Goal: Transaction & Acquisition: Download file/media

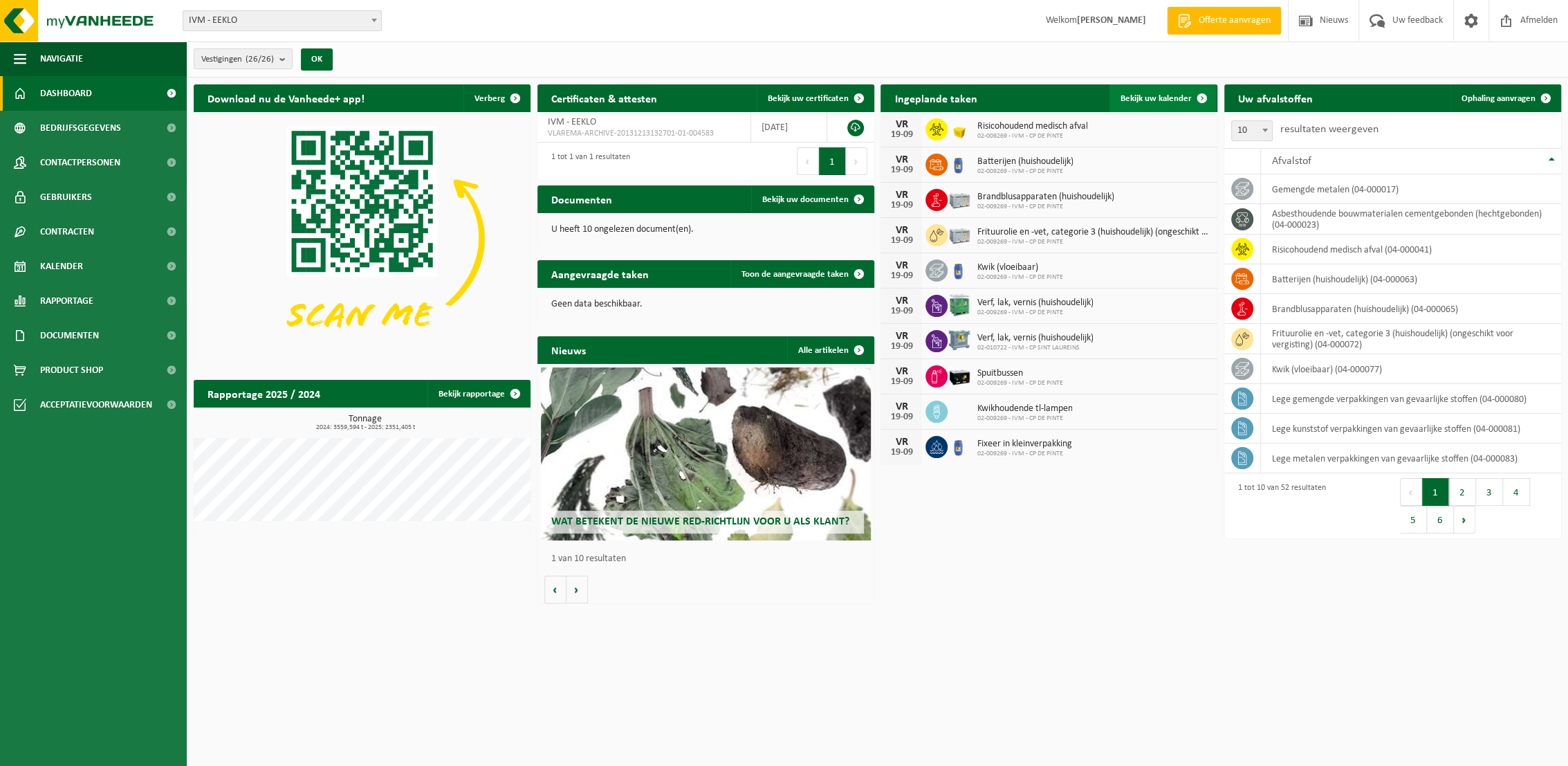
click at [1166, 95] on span "Bekijk uw kalender" at bounding box center [1156, 98] width 71 height 9
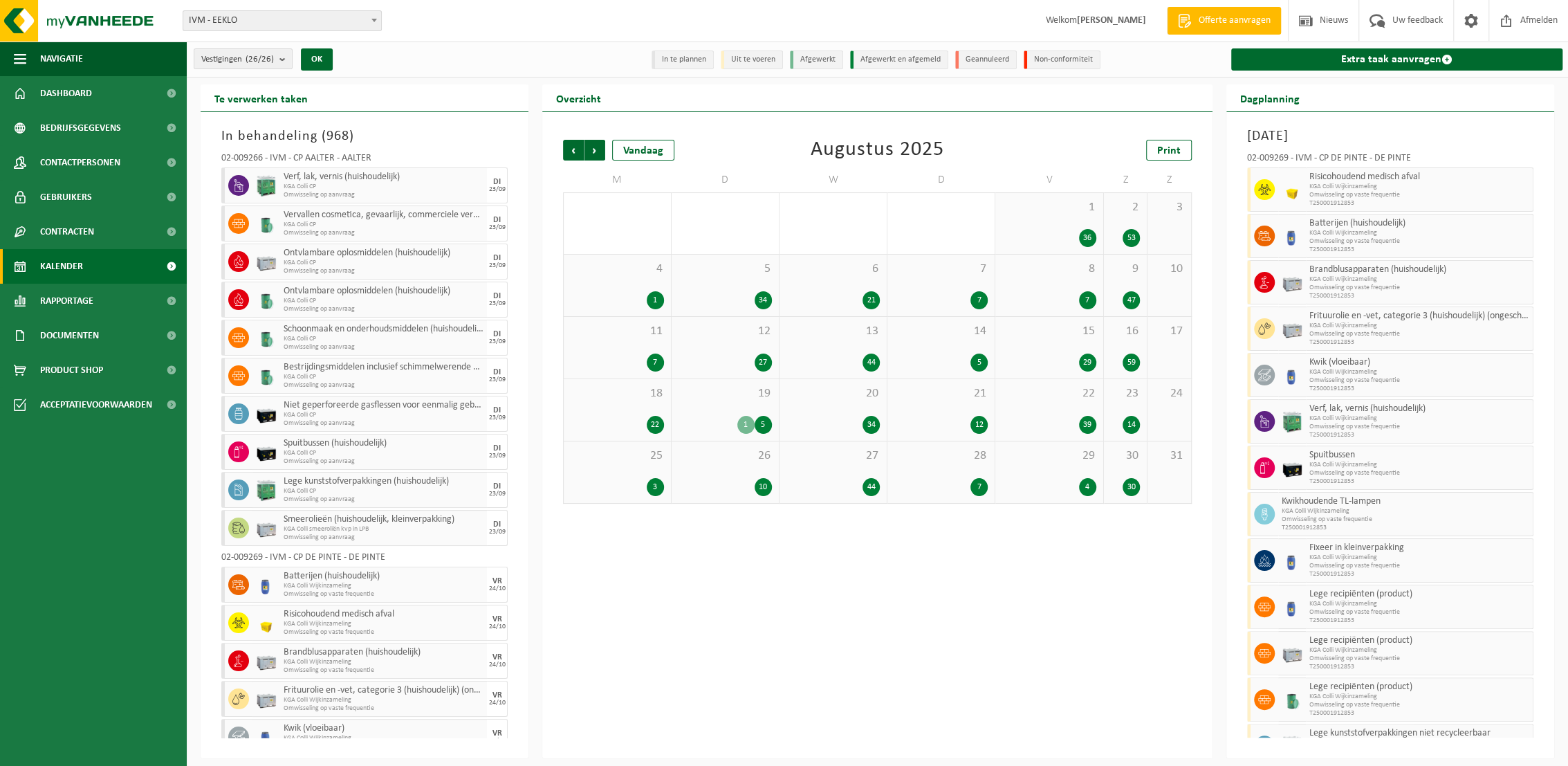
click at [840, 468] on div "27 44" at bounding box center [834, 472] width 107 height 62
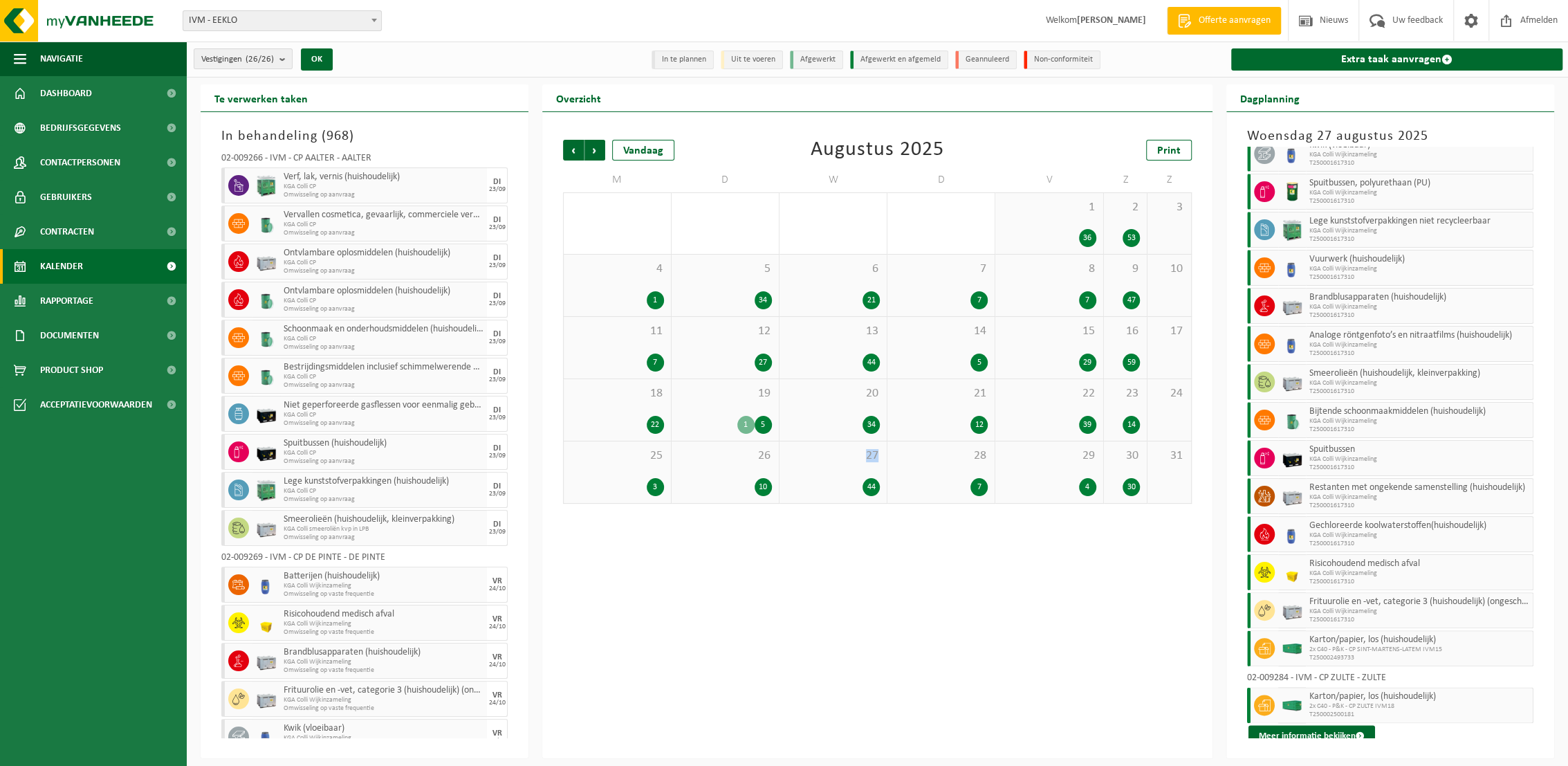
scroll to position [1251, 0]
click at [714, 461] on span "26" at bounding box center [725, 455] width 94 height 15
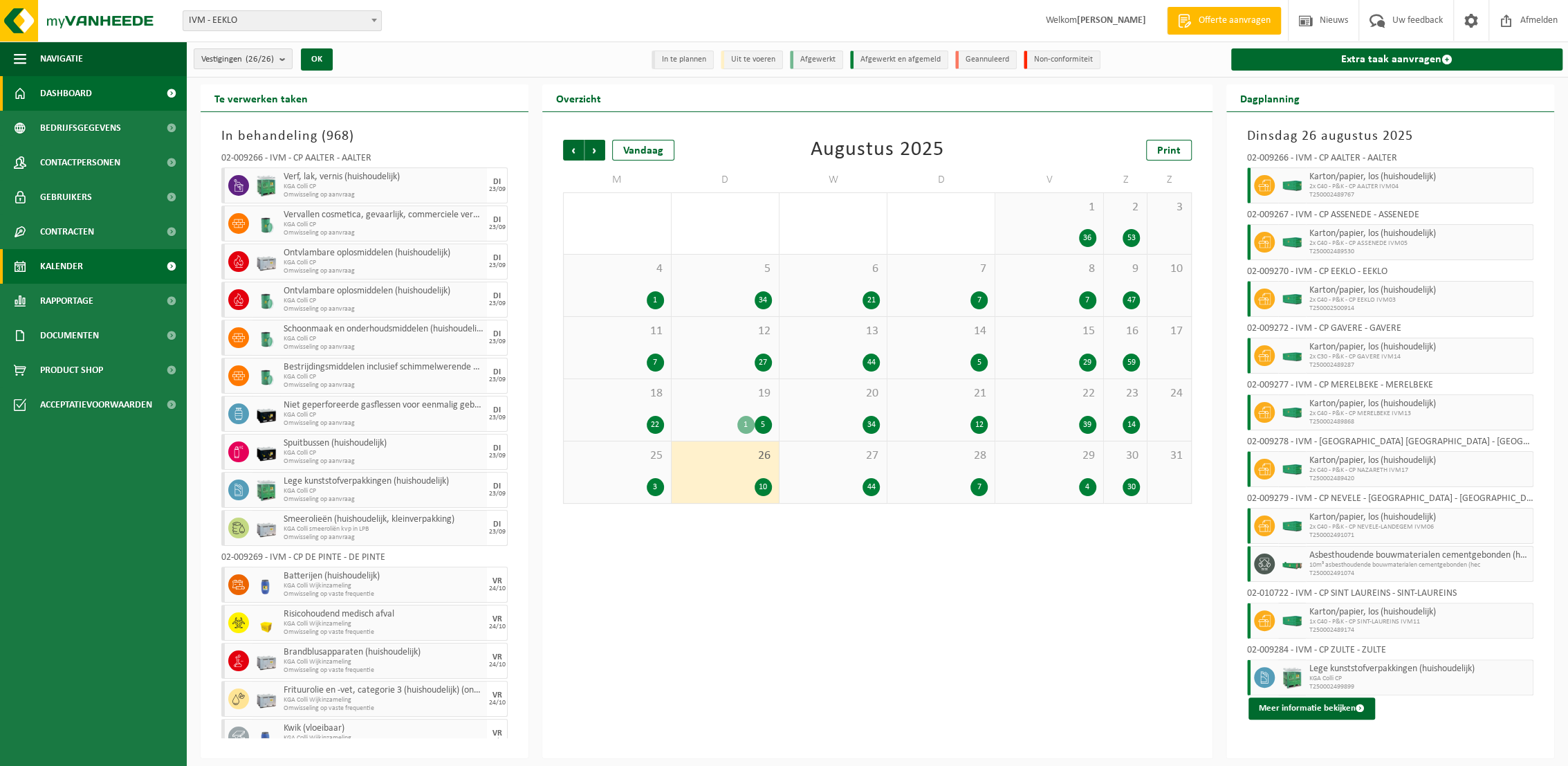
click at [64, 89] on span "Dashboard" at bounding box center [66, 93] width 52 height 34
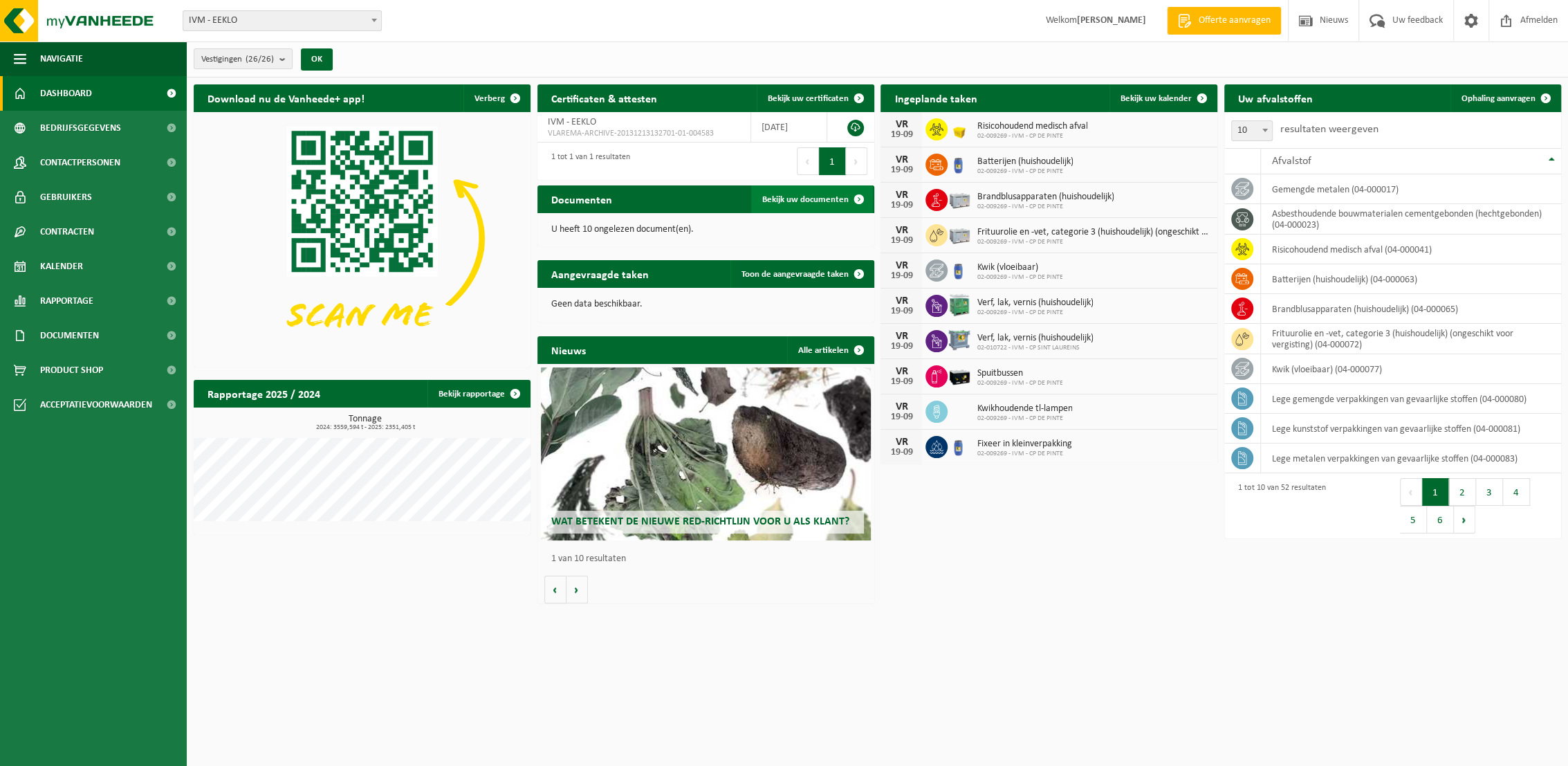
click at [812, 203] on span "Bekijk uw documenten" at bounding box center [806, 199] width 86 height 9
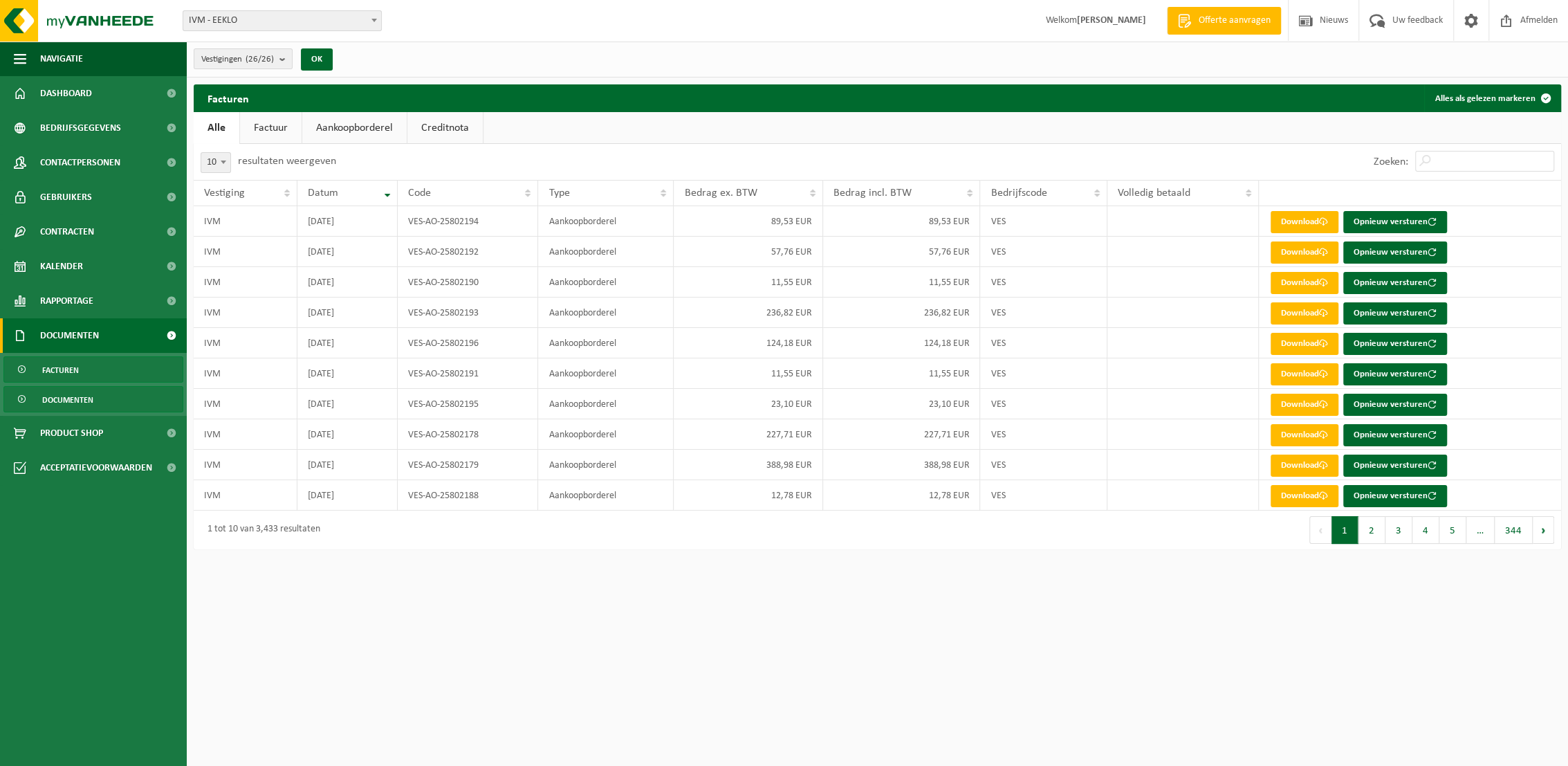
click at [84, 395] on span "Documenten" at bounding box center [68, 399] width 51 height 26
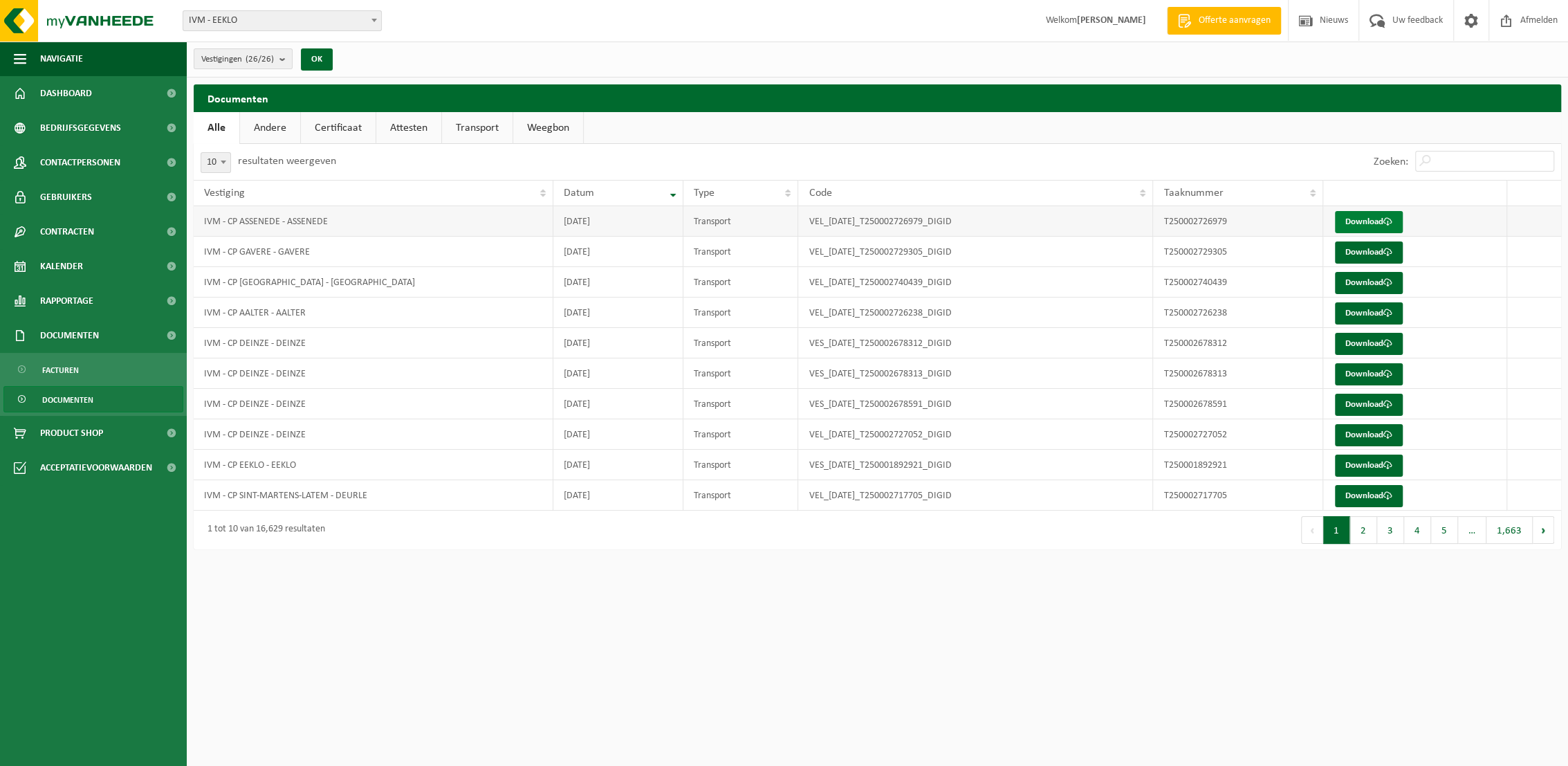
click at [1370, 218] on link "Download" at bounding box center [1369, 223] width 68 height 22
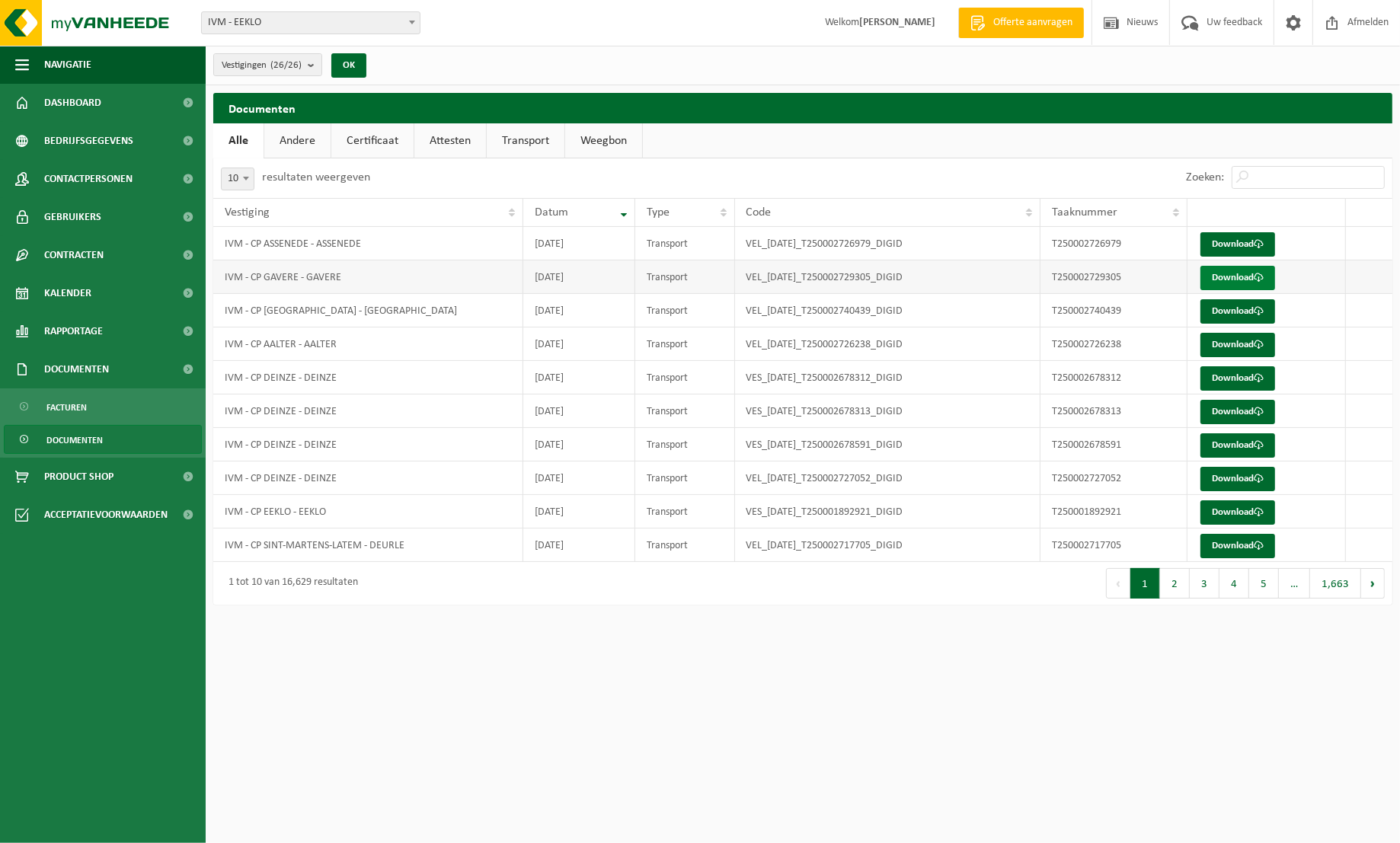
click at [1247, 275] on link "Download" at bounding box center [1238, 278] width 75 height 25
click at [1237, 313] on link "Download" at bounding box center [1238, 312] width 75 height 25
click at [1237, 351] on link "Download" at bounding box center [1238, 345] width 75 height 25
click at [1237, 380] on link "Download" at bounding box center [1238, 379] width 75 height 25
click at [1241, 414] on link "Download" at bounding box center [1238, 412] width 75 height 25
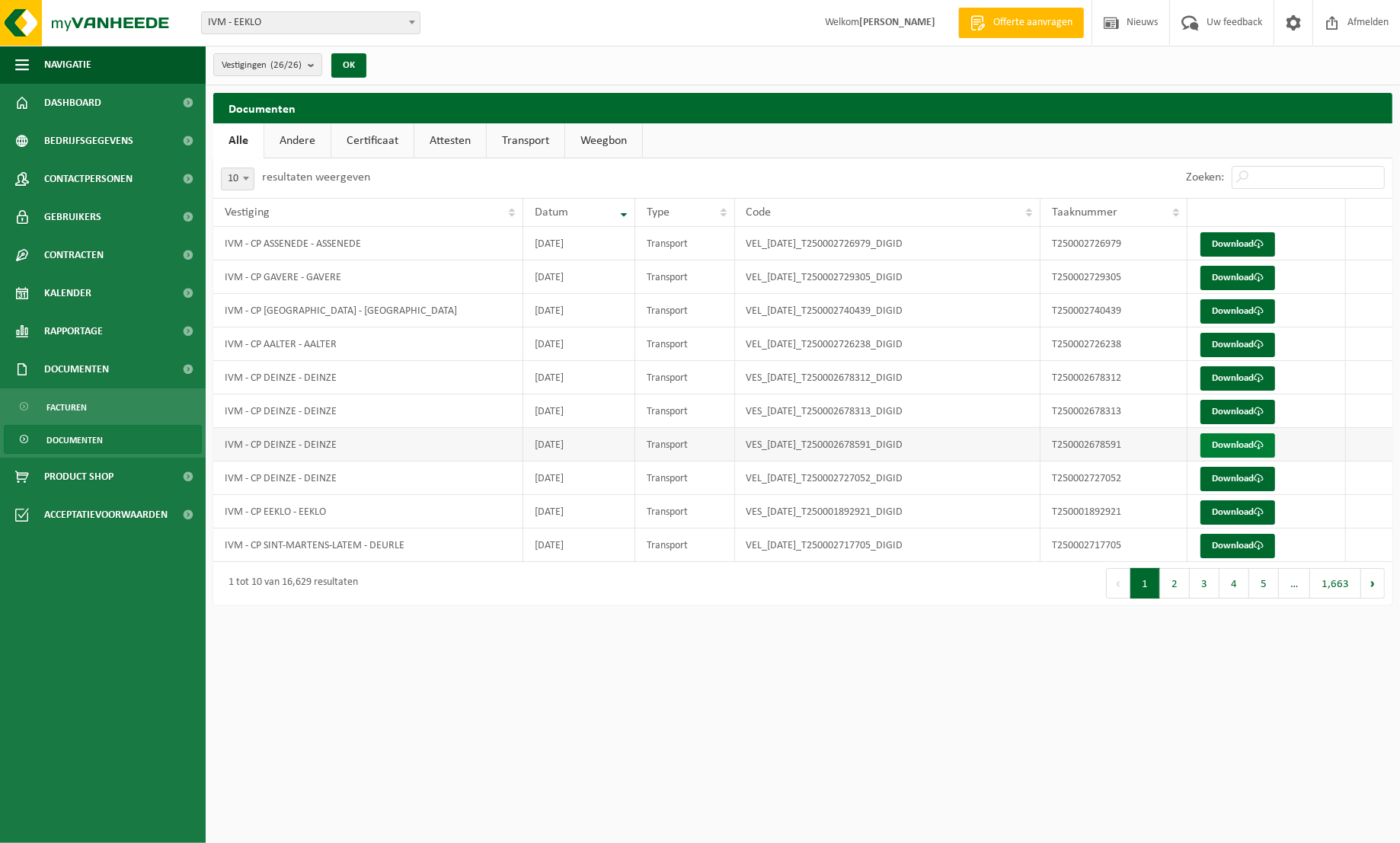
click at [1241, 445] on link "Download" at bounding box center [1238, 446] width 75 height 25
click at [1241, 481] on link "Download" at bounding box center [1238, 479] width 75 height 25
click at [1245, 515] on link "Download" at bounding box center [1238, 513] width 75 height 25
click at [1248, 549] on link "Download" at bounding box center [1238, 546] width 75 height 25
click at [1383, 585] on button "Volgende" at bounding box center [1373, 583] width 24 height 31
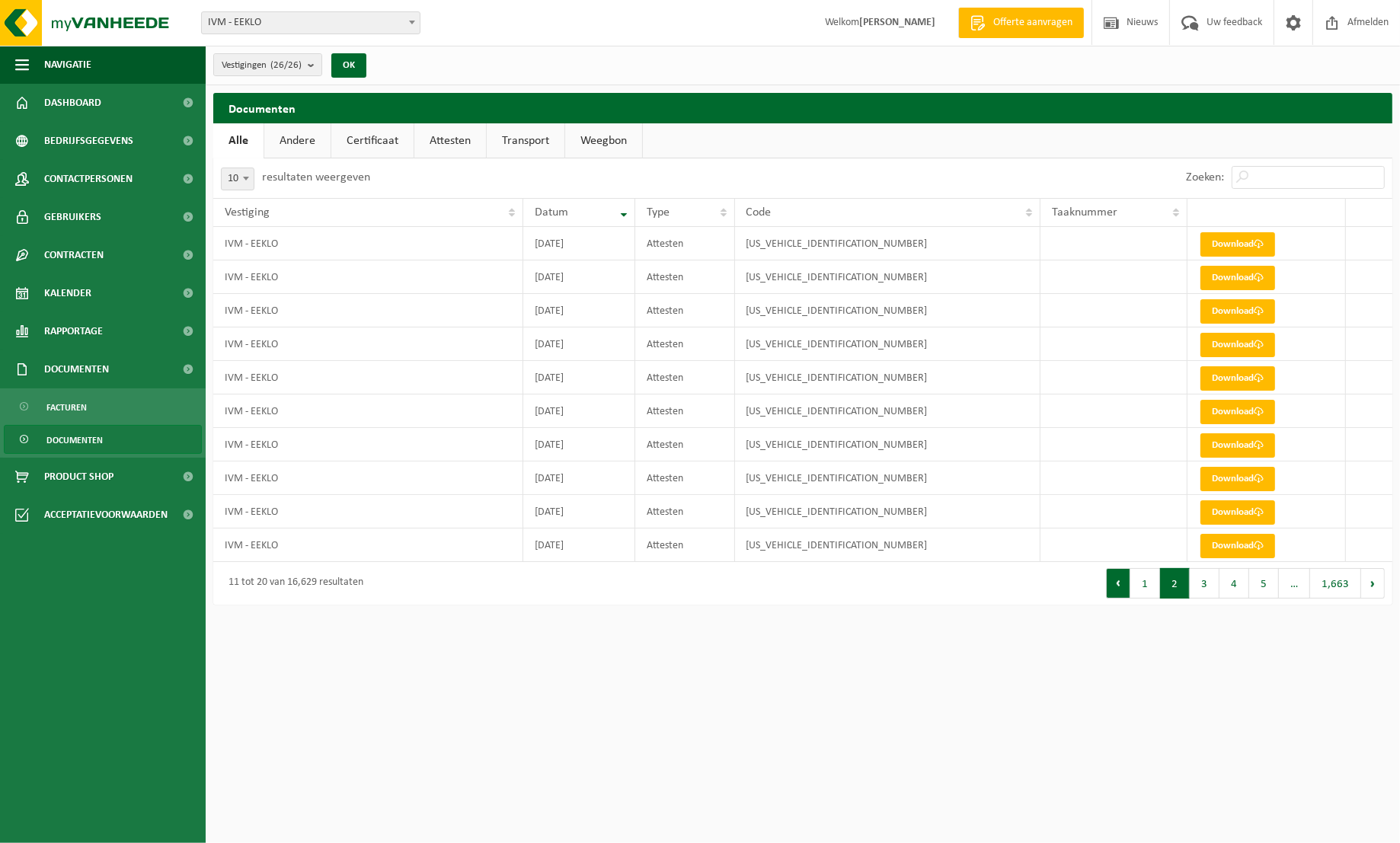
click at [1122, 588] on button "Vorige" at bounding box center [1119, 583] width 25 height 31
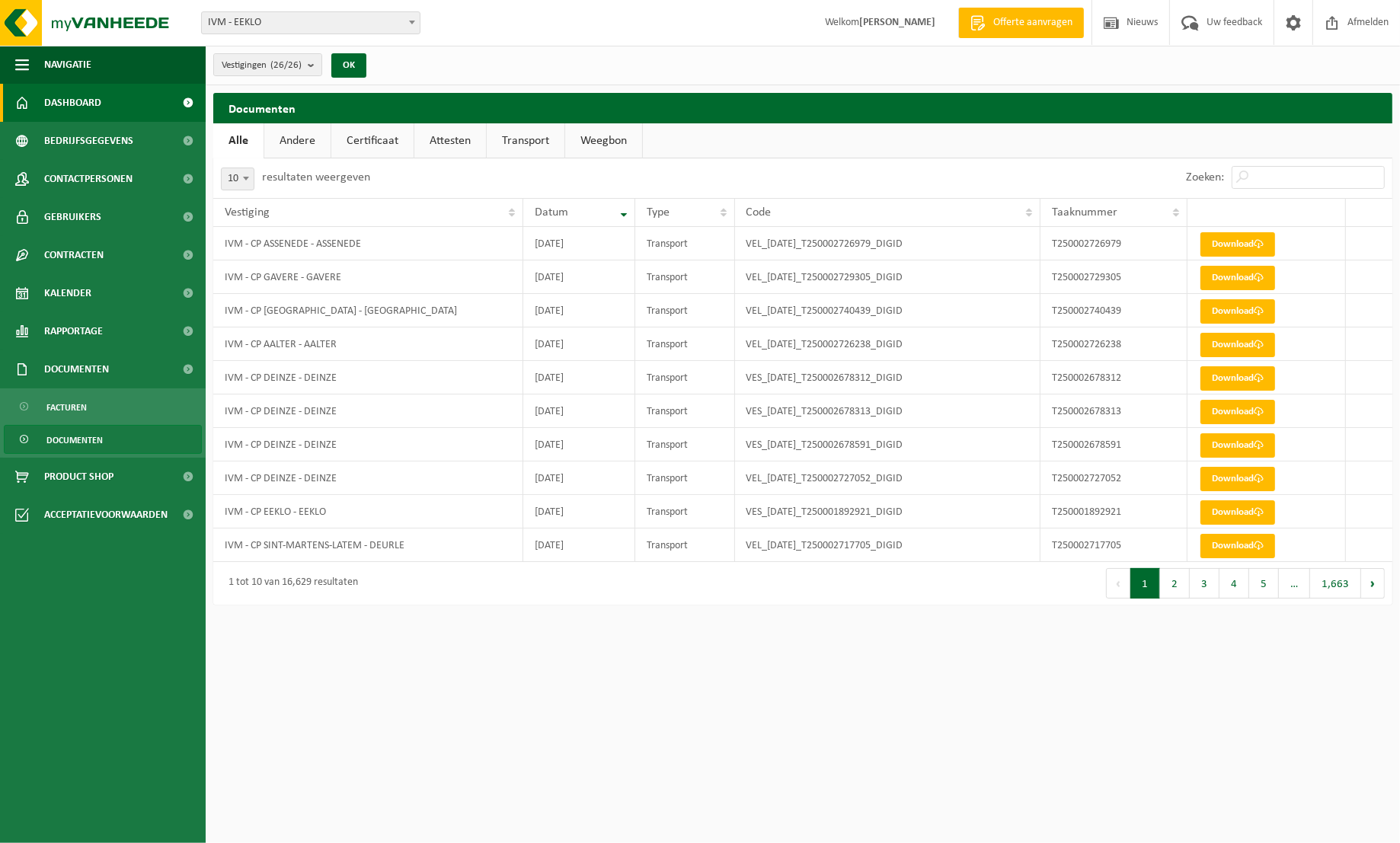
click at [76, 98] on span "Dashboard" at bounding box center [72, 102] width 57 height 38
